Goal: Information Seeking & Learning: Learn about a topic

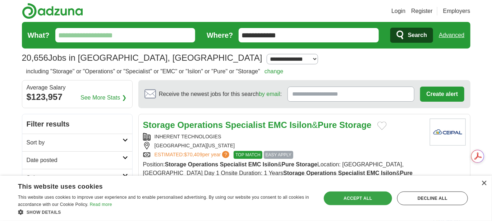
click at [352, 197] on div "Accept all" at bounding box center [358, 199] width 69 height 14
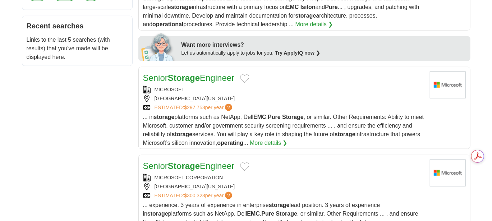
scroll to position [355, 0]
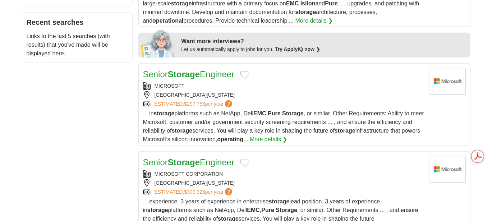
click at [215, 69] on link "Senior Storage Engineer" at bounding box center [189, 74] width 92 height 10
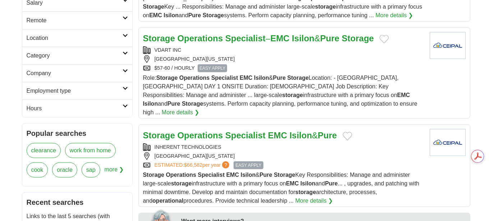
scroll to position [0, 0]
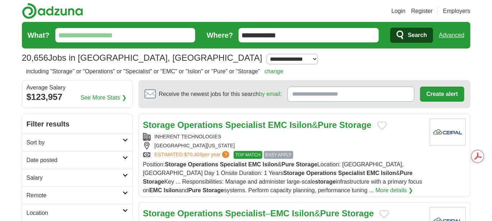
click at [139, 37] on input "What?" at bounding box center [125, 35] width 140 height 14
click at [299, 31] on input "**********" at bounding box center [309, 35] width 140 height 14
type input "******"
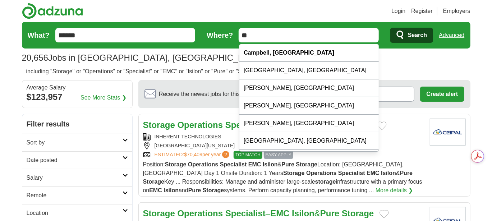
type input "*"
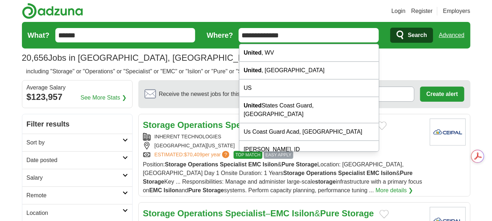
type input "**********"
click at [416, 32] on span "Search" at bounding box center [417, 35] width 19 height 14
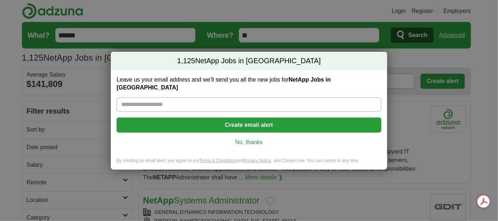
click at [261, 138] on link "No, thanks" at bounding box center [248, 142] width 253 height 8
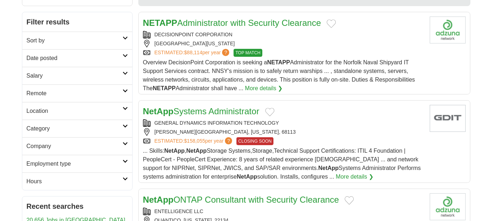
scroll to position [88, 0]
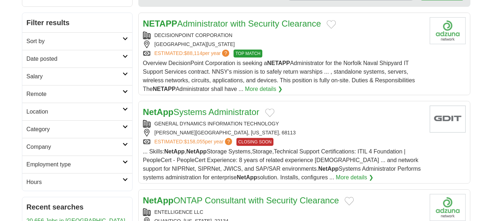
click at [100, 37] on h2 "Sort by" at bounding box center [75, 41] width 96 height 9
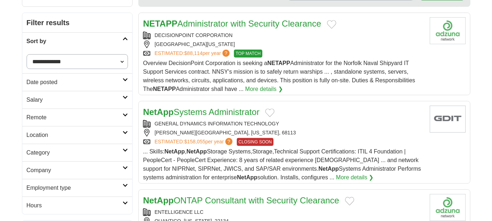
click at [102, 84] on h2 "Date posted" at bounding box center [75, 82] width 96 height 9
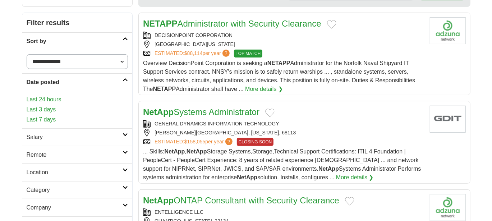
click at [53, 119] on link "Last 7 days" at bounding box center [78, 119] width 102 height 9
click at [41, 116] on link "Last 7 days" at bounding box center [78, 119] width 102 height 9
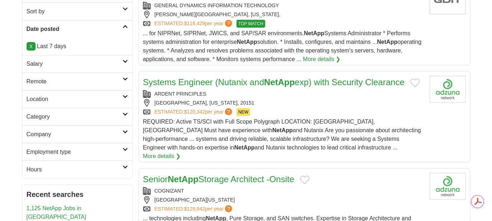
scroll to position [127, 0]
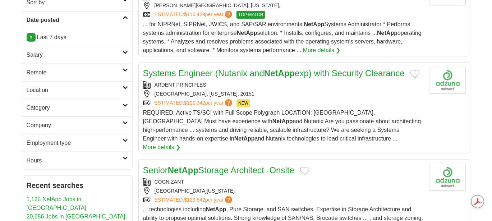
click at [106, 106] on h2 "Category" at bounding box center [75, 108] width 96 height 9
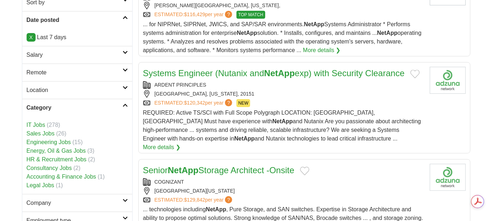
click at [113, 106] on h2 "Category" at bounding box center [75, 108] width 96 height 9
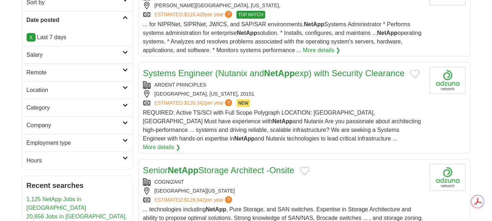
click at [107, 140] on h2 "Employment type" at bounding box center [75, 143] width 96 height 9
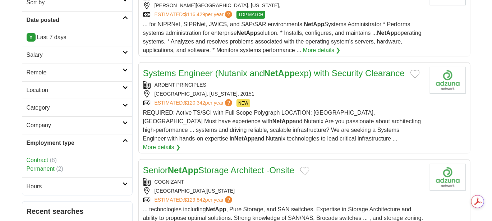
click at [108, 141] on h2 "Employment type" at bounding box center [75, 143] width 96 height 9
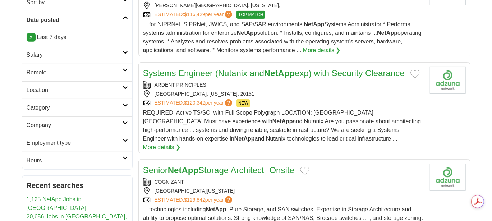
click at [106, 122] on h2 "Company" at bounding box center [75, 125] width 96 height 9
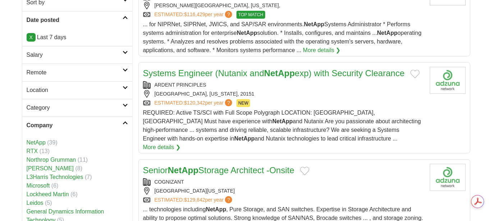
click at [103, 126] on h2 "Company" at bounding box center [75, 125] width 96 height 9
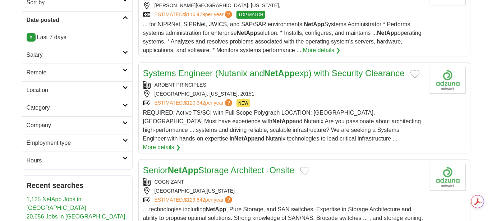
click at [108, 108] on h2 "Category" at bounding box center [75, 108] width 96 height 9
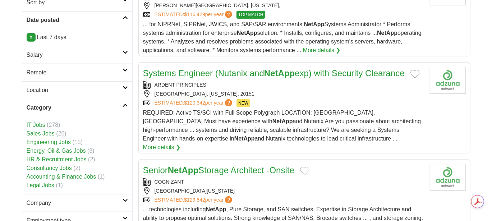
click at [104, 108] on h2 "Category" at bounding box center [75, 108] width 96 height 9
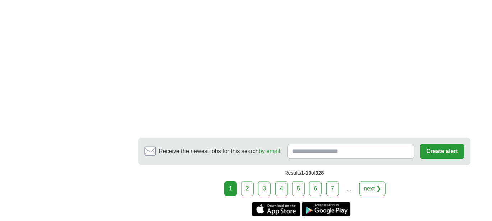
scroll to position [1125, 0]
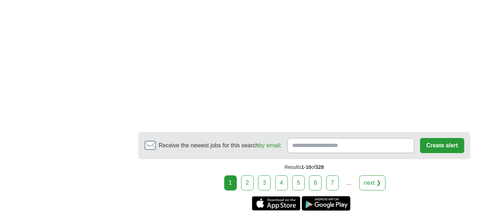
click at [372, 175] on link "next ❯" at bounding box center [373, 182] width 27 height 15
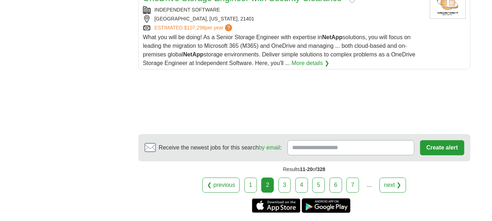
scroll to position [997, 0]
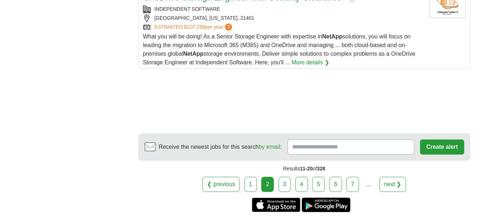
click at [393, 177] on link "next ❯" at bounding box center [393, 184] width 27 height 15
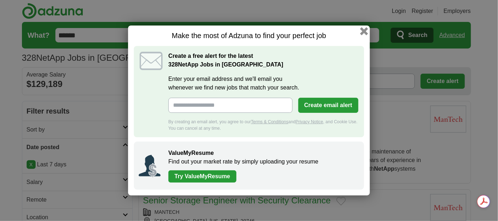
click at [364, 32] on button "button" at bounding box center [364, 31] width 8 height 8
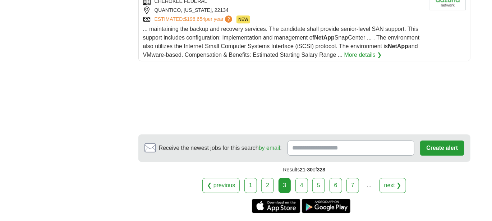
scroll to position [1013, 0]
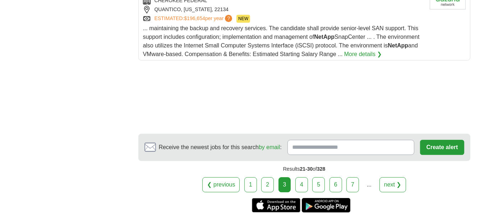
click at [390, 177] on link "next ❯" at bounding box center [393, 184] width 27 height 15
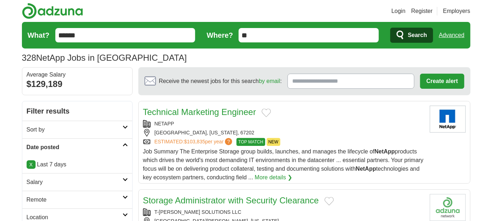
click at [35, 130] on h2 "Sort by" at bounding box center [75, 129] width 96 height 9
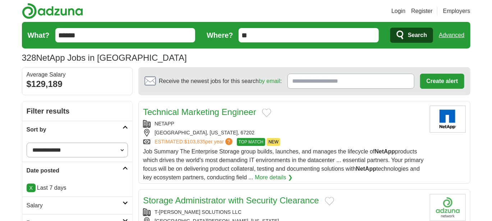
click at [32, 127] on h2 "Sort by" at bounding box center [75, 129] width 96 height 9
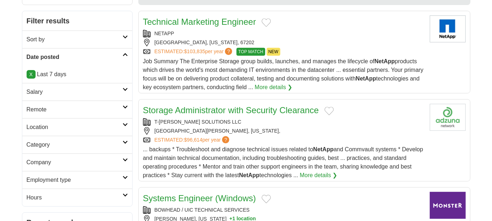
scroll to position [91, 0]
click at [33, 142] on h2 "Category" at bounding box center [75, 144] width 96 height 9
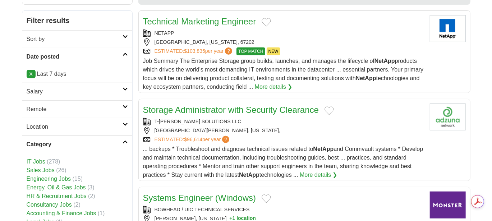
scroll to position [0, 0]
click at [34, 142] on h2 "Category" at bounding box center [75, 144] width 96 height 9
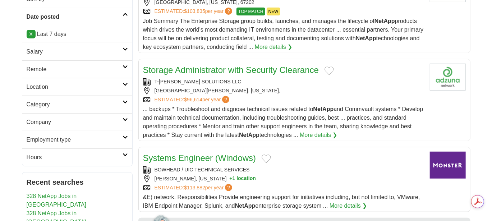
scroll to position [133, 0]
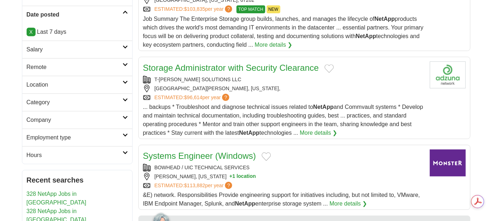
click at [33, 140] on h2 "Employment type" at bounding box center [75, 137] width 96 height 9
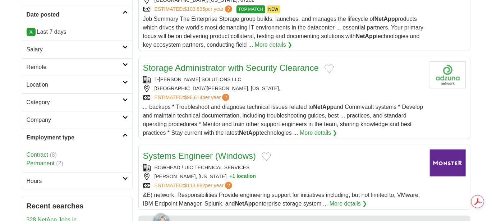
click at [32, 152] on link "Contract" at bounding box center [38, 155] width 22 height 6
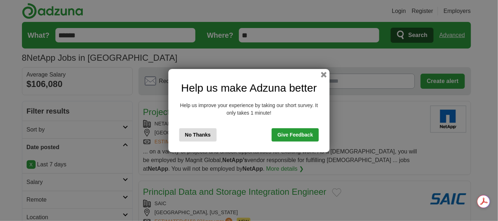
click at [197, 140] on button "No Thanks" at bounding box center [197, 134] width 37 height 13
